Goal: Task Accomplishment & Management: Use online tool/utility

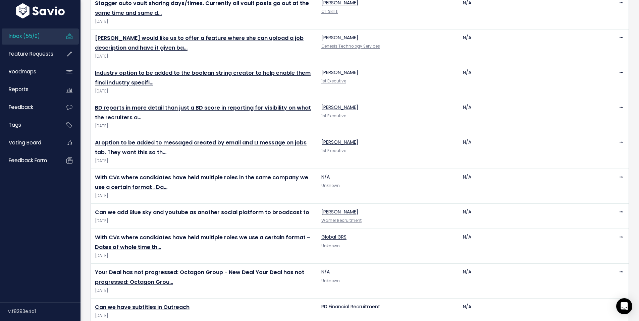
scroll to position [847, 0]
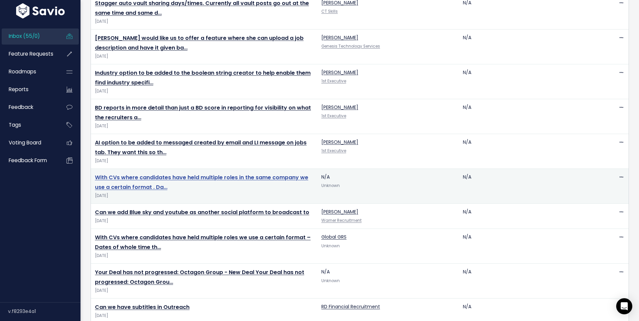
click at [196, 174] on link "With CVs where candidates have held multiple roles in the same company we use a…" at bounding box center [201, 182] width 213 height 17
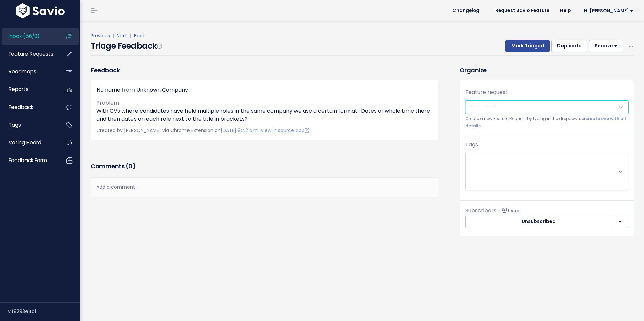
click at [501, 105] on select "---------" at bounding box center [546, 107] width 163 height 13
click at [502, 105] on span "Link to new or existing feature request..." at bounding box center [514, 107] width 93 height 7
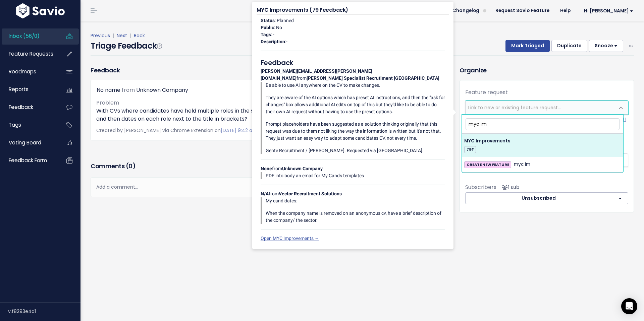
type input "myc im"
select select "54420"
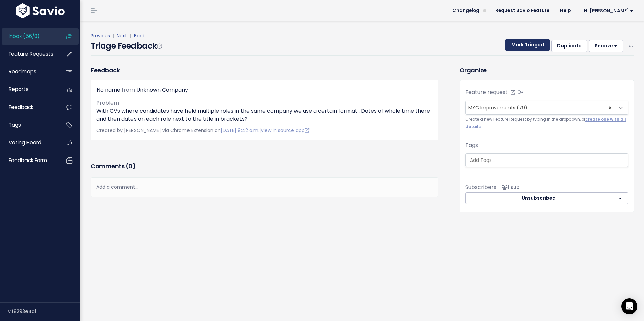
click at [528, 48] on button "Mark Triaged" at bounding box center [527, 45] width 44 height 12
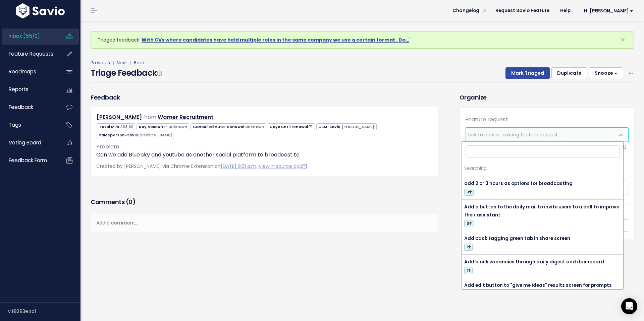
click at [479, 132] on span "Link to new or existing feature request..." at bounding box center [514, 134] width 93 height 7
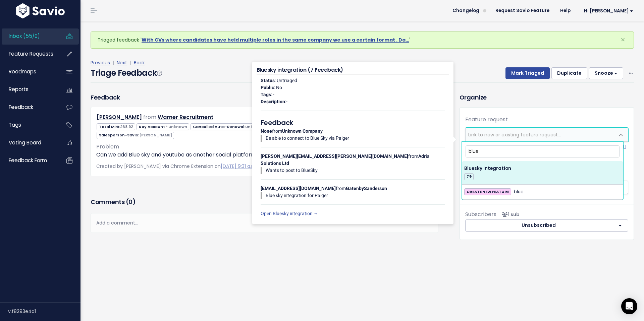
type input "blue"
select select "51830"
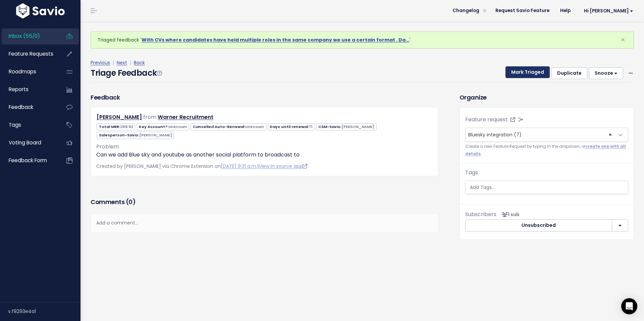
click at [524, 72] on button "Mark Triaged" at bounding box center [527, 72] width 44 height 12
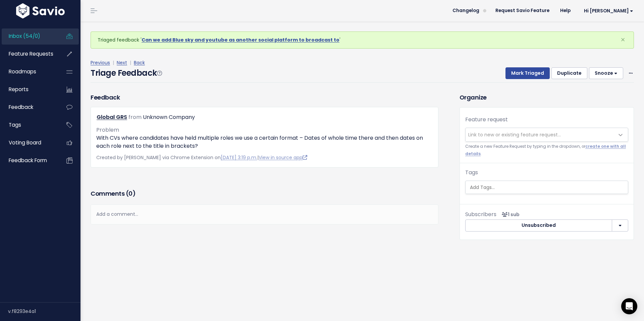
click at [491, 137] on span "Link to new or existing feature request..." at bounding box center [514, 134] width 93 height 7
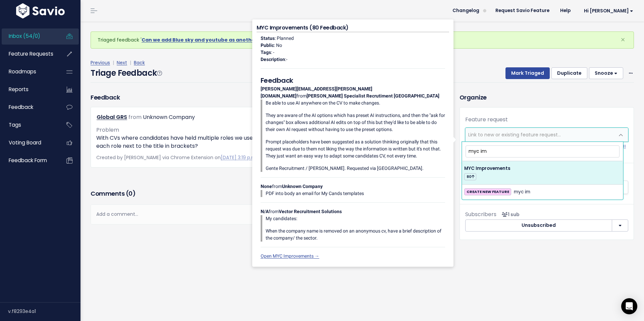
type input "myc im"
drag, startPoint x: 492, startPoint y: 170, endPoint x: 505, endPoint y: 127, distance: 44.8
select select "54420"
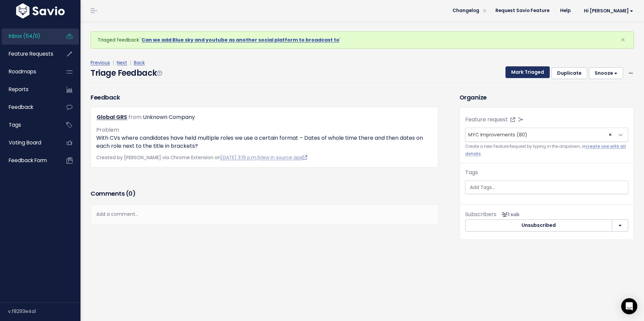
click at [517, 76] on button "Mark Triaged" at bounding box center [527, 72] width 44 height 12
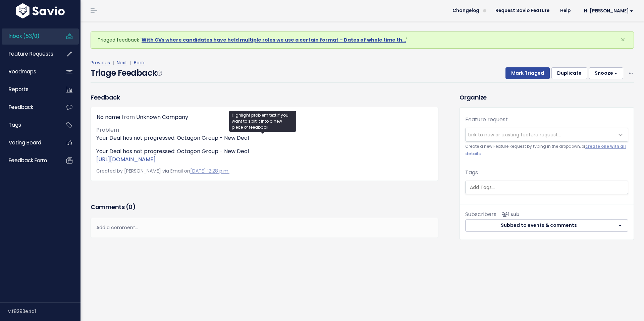
drag, startPoint x: 291, startPoint y: 169, endPoint x: 94, endPoint y: 158, distance: 197.8
click at [94, 158] on div "No name from Unknown Company Problem Your Deal has not progressed: Octagon Grou…" at bounding box center [265, 144] width 348 height 74
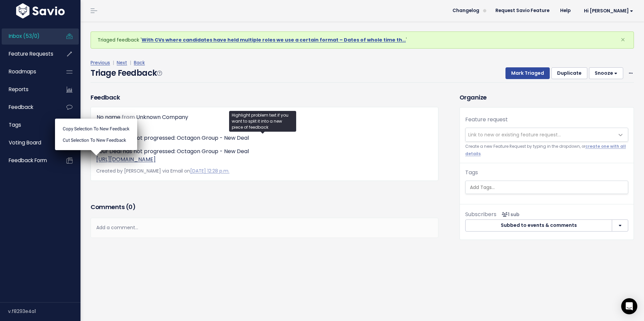
copy link "https://app-eu1.hubspot.com/api/notification-station/general/v1/notifications/c…"
drag, startPoint x: 114, startPoint y: 237, endPoint x: 123, endPoint y: 237, distance: 9.4
click at [114, 236] on div "Add a comment..." at bounding box center [265, 228] width 348 height 20
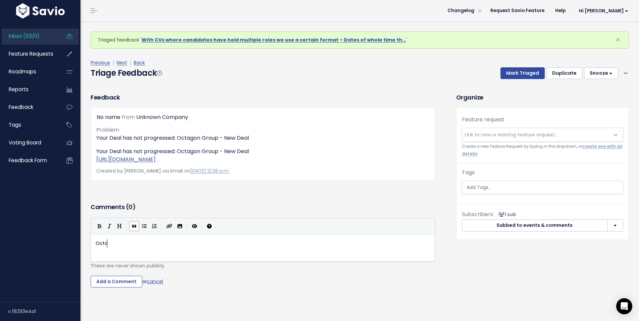
scroll to position [2, 14]
type textarea "Octoag"
type textarea "agon Group"
type textarea "Rohit"
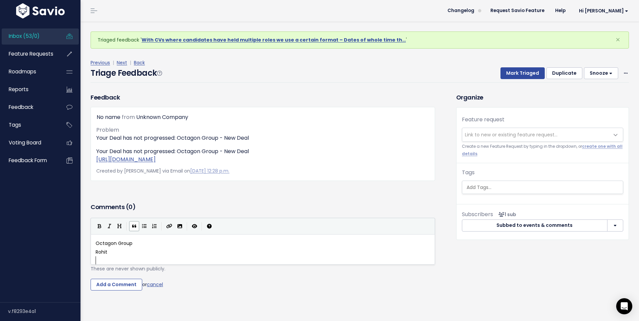
scroll to position [2, 0]
type textarea "​"
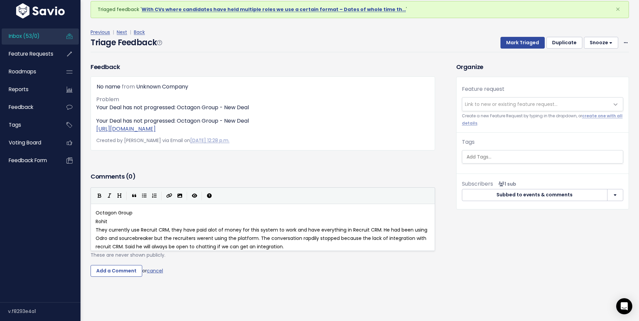
scroll to position [49, 0]
drag, startPoint x: 126, startPoint y: 266, endPoint x: 150, endPoint y: 261, distance: 23.6
click at [127, 266] on input "Add a Comment" at bounding box center [117, 271] width 52 height 12
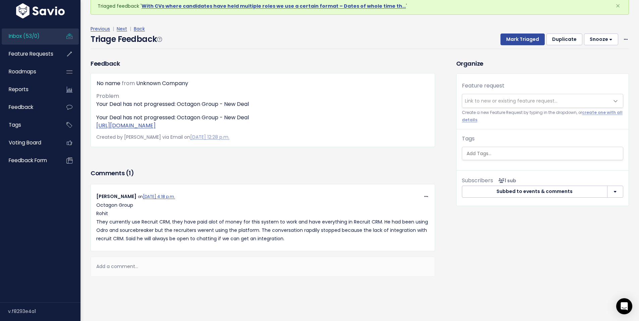
scroll to position [47, 0]
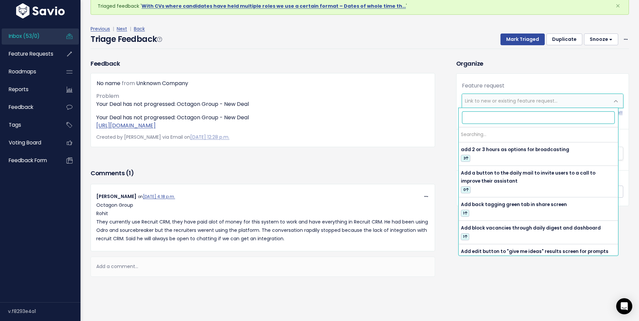
click at [514, 98] on span "Link to new or existing feature request..." at bounding box center [511, 101] width 93 height 7
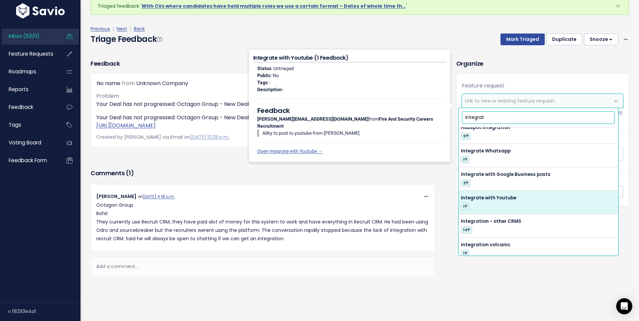
scroll to position [78, 0]
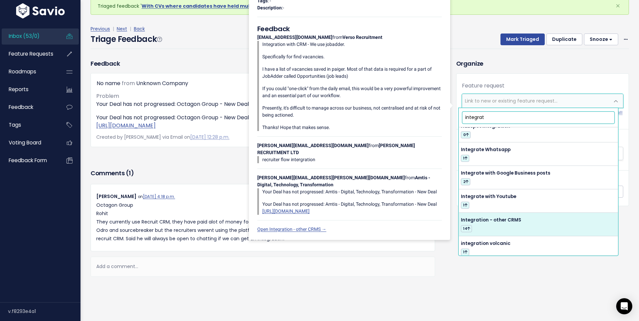
type input "integrat"
select select "43433"
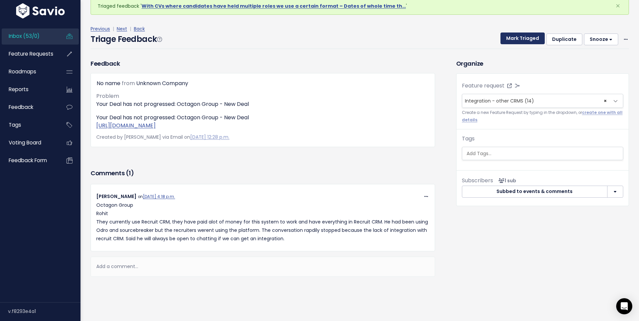
click at [513, 33] on button "Mark Triaged" at bounding box center [522, 39] width 44 height 12
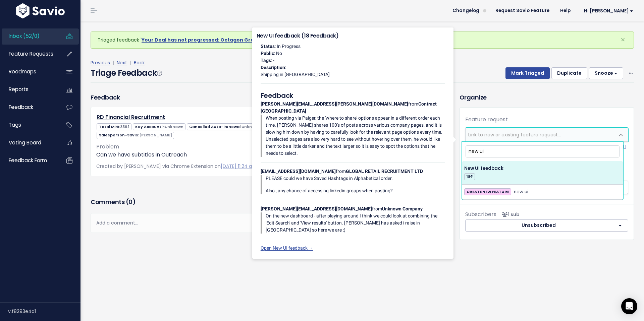
type input "new ui"
select select "55709"
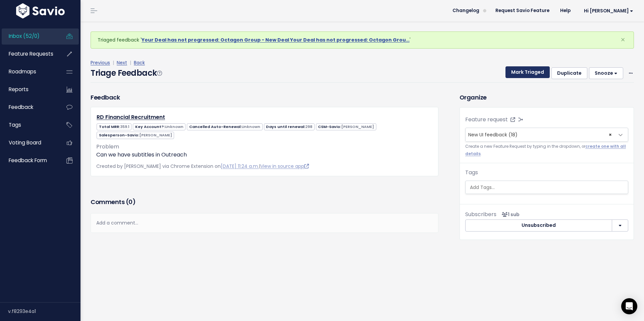
click at [526, 72] on button "Mark Triaged" at bounding box center [527, 72] width 44 height 12
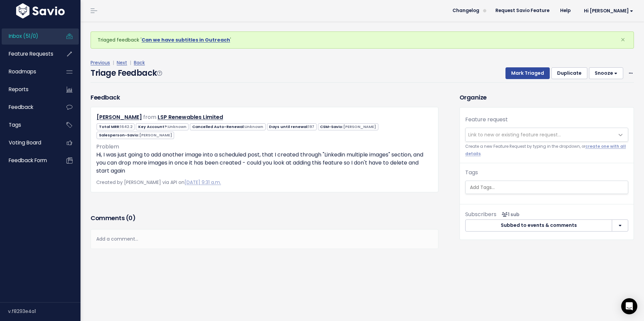
click at [546, 131] on span "Link to new or existing feature request..." at bounding box center [539, 134] width 149 height 13
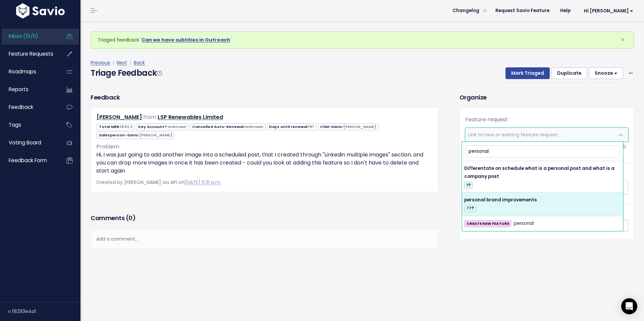
type input "personal"
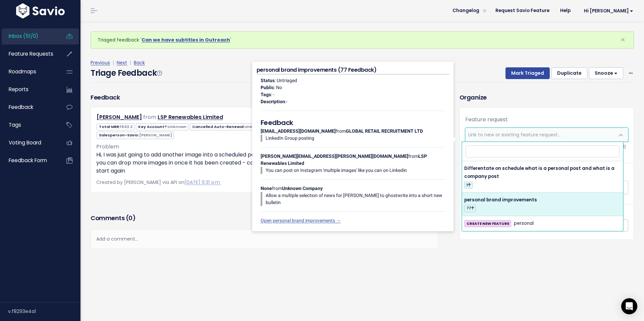
select select "61462"
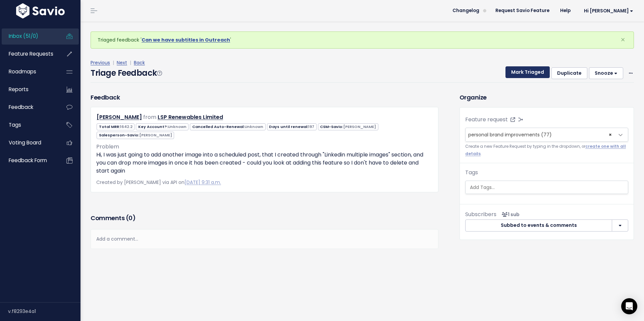
click at [523, 72] on button "Mark Triaged" at bounding box center [527, 72] width 44 height 12
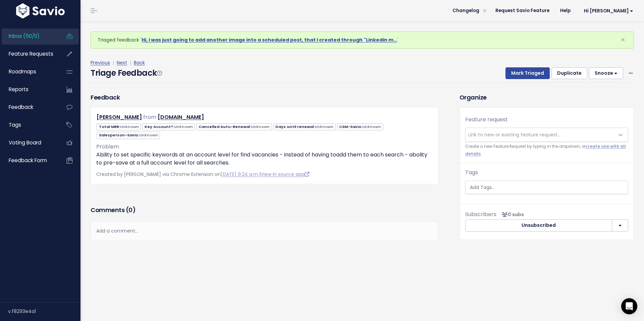
click at [499, 135] on span "Link to new or existing feature request..." at bounding box center [514, 134] width 93 height 7
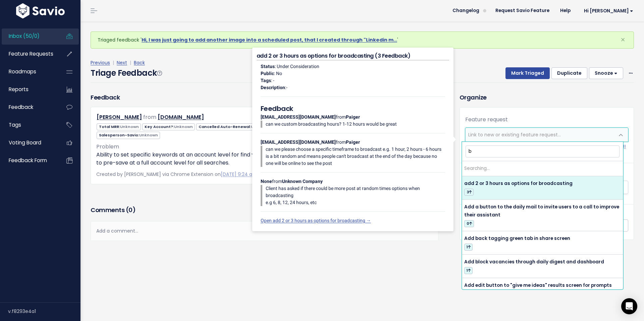
type input "bd"
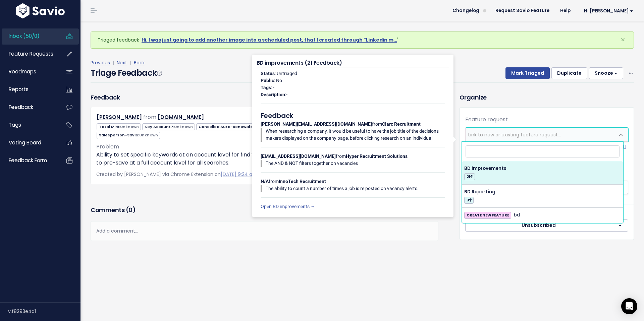
select select "61466"
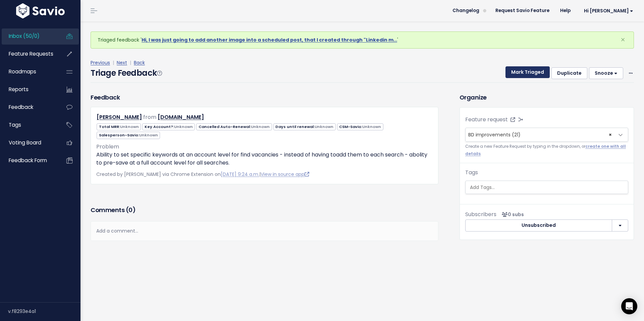
click at [523, 73] on button "Mark Triaged" at bounding box center [527, 72] width 44 height 12
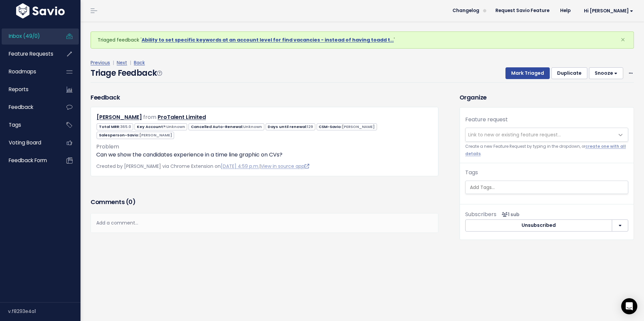
click at [489, 134] on span "Link to new or existing feature request..." at bounding box center [514, 134] width 93 height 7
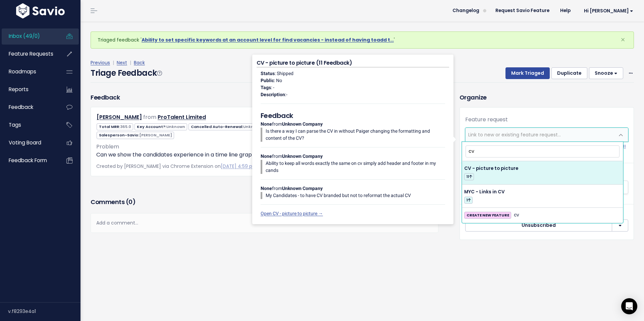
type input "c"
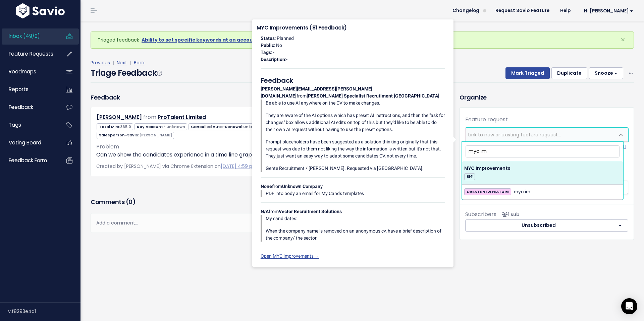
type input "myc im"
drag, startPoint x: 477, startPoint y: 171, endPoint x: 481, endPoint y: 168, distance: 5.6
select select "54420"
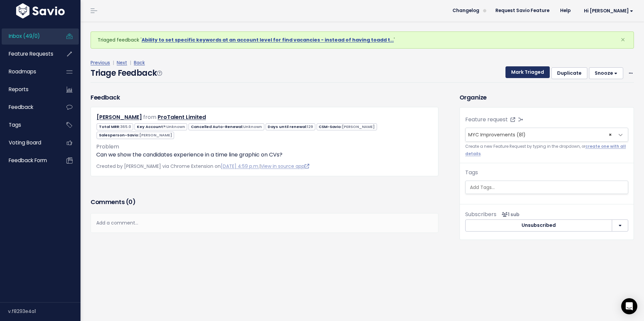
click at [513, 76] on button "Mark Triaged" at bounding box center [527, 72] width 44 height 12
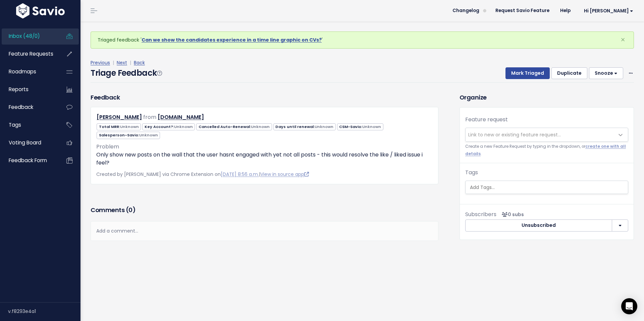
click at [481, 136] on span "Link to new or existing feature request..." at bounding box center [514, 134] width 93 height 7
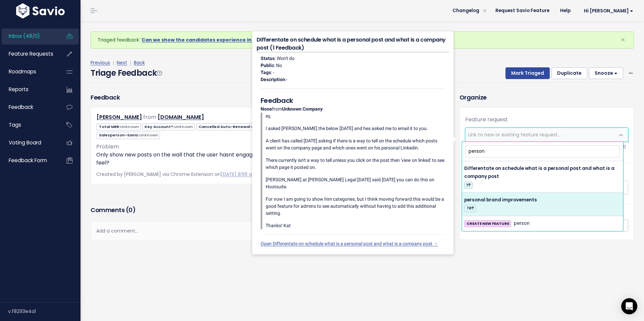
type input "person"
drag, startPoint x: 497, startPoint y: 209, endPoint x: 496, endPoint y: 190, distance: 18.1
select select "61462"
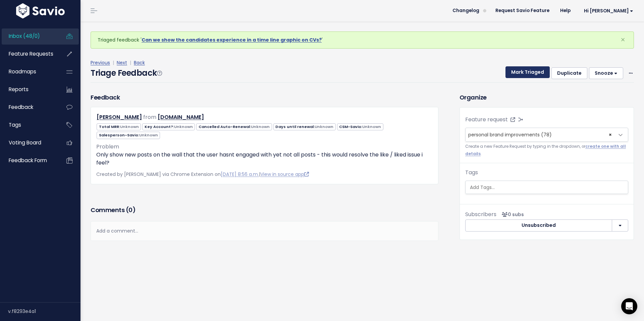
click at [518, 71] on button "Mark Triaged" at bounding box center [527, 72] width 44 height 12
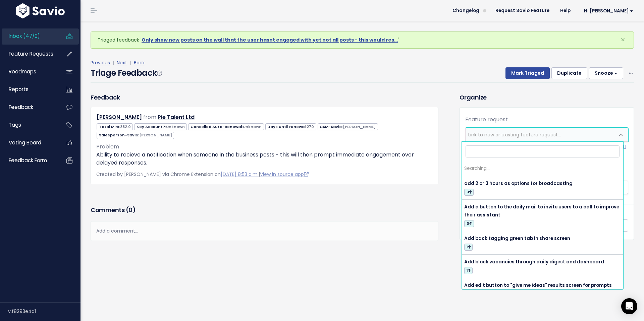
click at [480, 133] on span "Link to new or existing feature request..." at bounding box center [514, 134] width 93 height 7
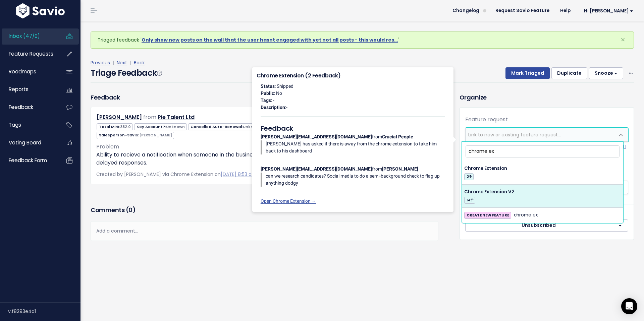
type input "chrome ex"
select select "54742"
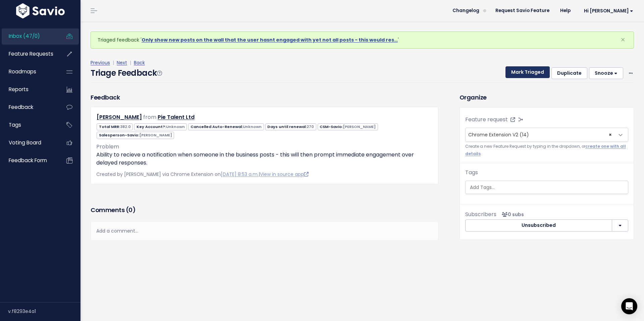
click at [521, 76] on button "Mark Triaged" at bounding box center [527, 72] width 44 height 12
